Goal: Transaction & Acquisition: Purchase product/service

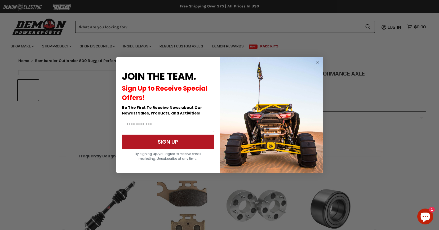
select select "******"
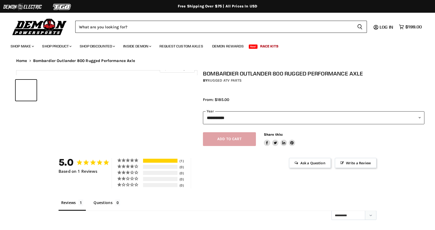
select select "******"
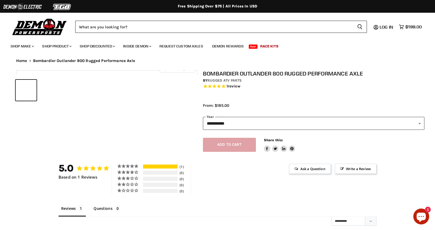
select select "******"
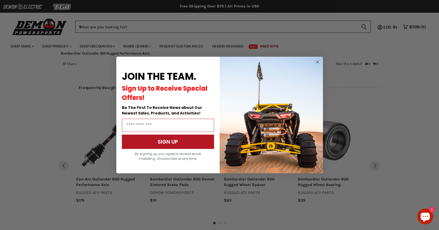
scroll to position [349, 0]
